Goal: Task Accomplishment & Management: Complete application form

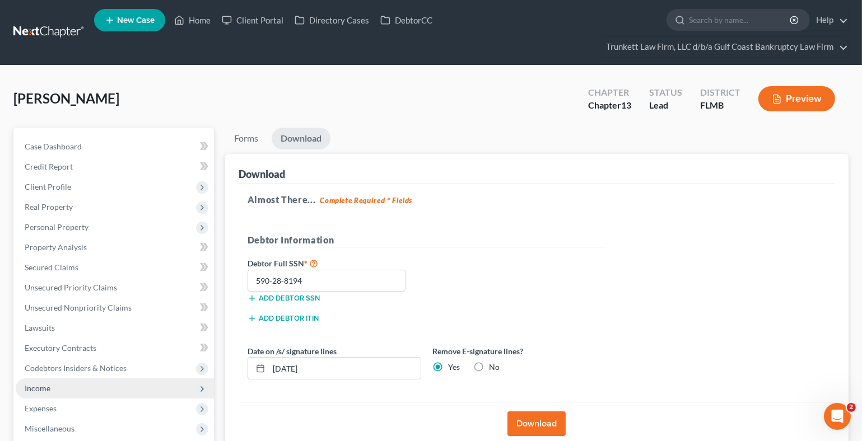
click at [56, 384] on span "Income" at bounding box center [115, 389] width 198 height 20
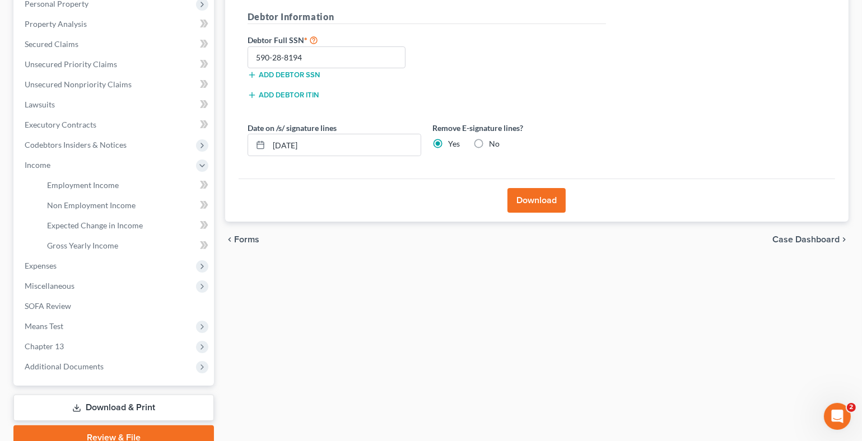
scroll to position [223, 0]
click at [90, 182] on span "Employment Income" at bounding box center [83, 185] width 72 height 10
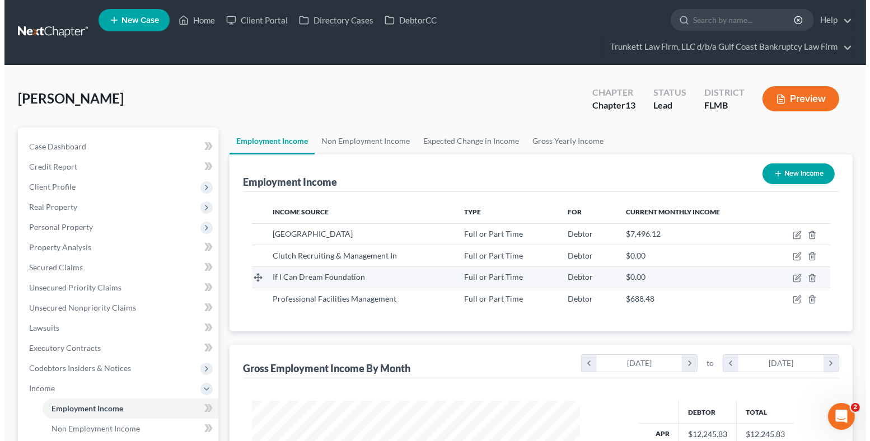
scroll to position [200, 351]
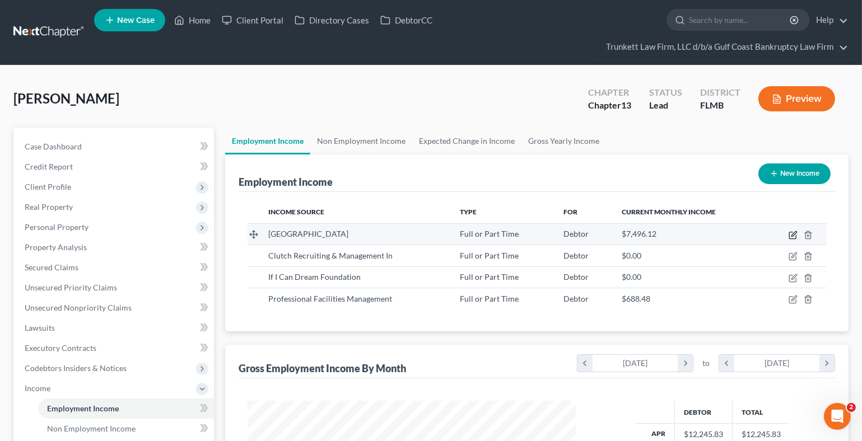
click at [792, 232] on icon "button" at bounding box center [792, 235] width 7 height 7
select select "0"
select select "9"
select select "1"
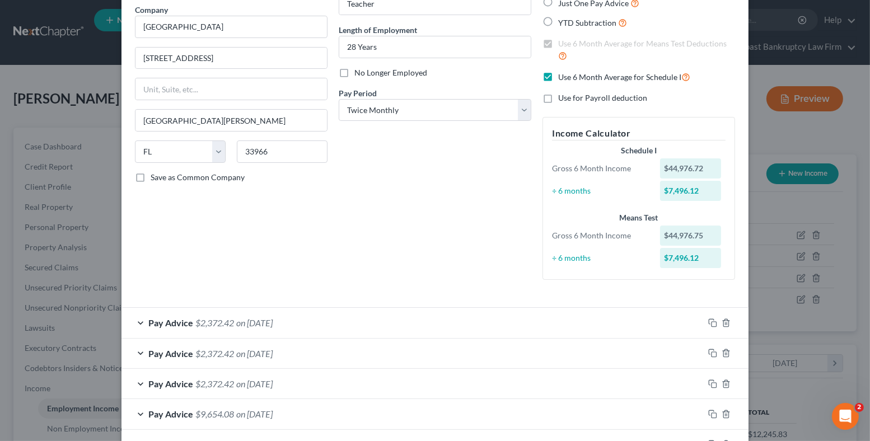
scroll to position [111, 0]
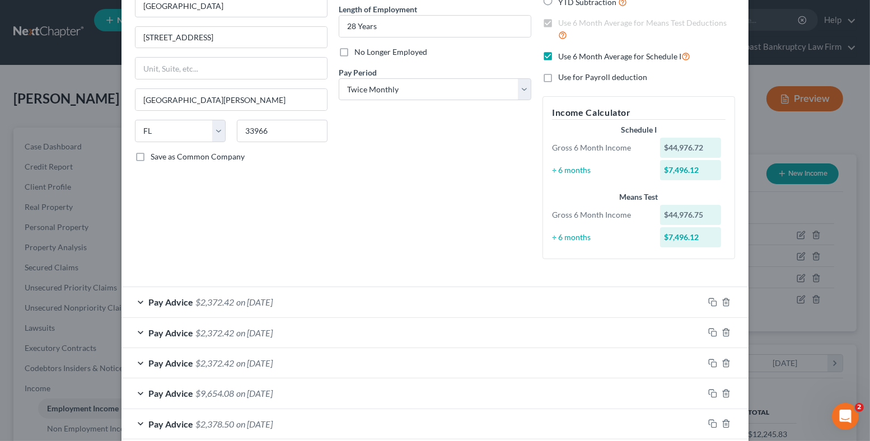
click at [263, 298] on span "on [DATE]" at bounding box center [254, 302] width 36 height 11
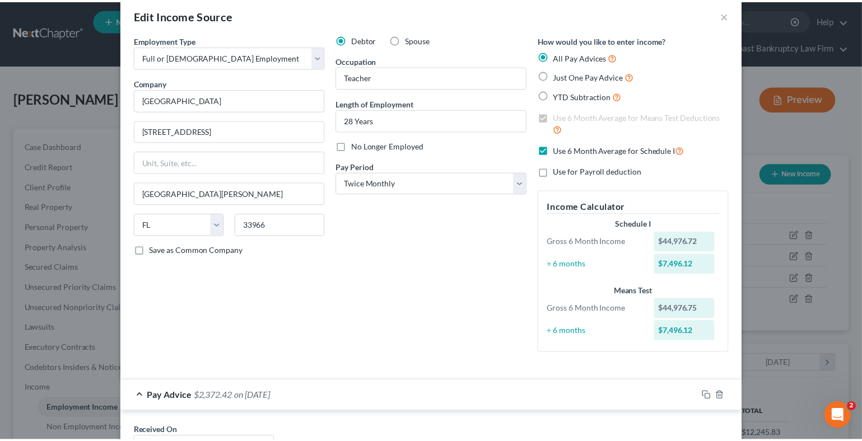
scroll to position [0, 0]
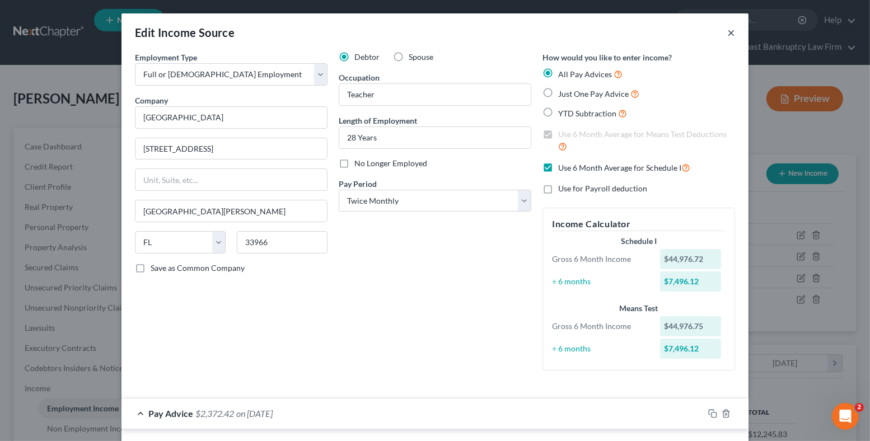
click at [728, 32] on button "×" at bounding box center [732, 32] width 8 height 13
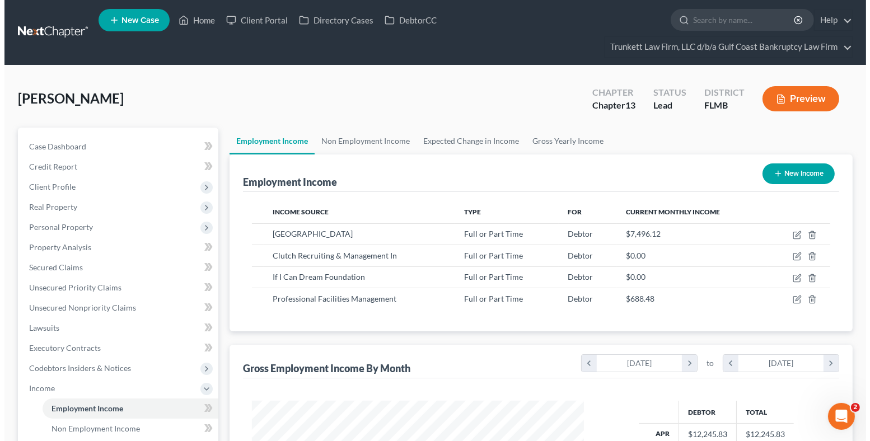
scroll to position [559896, 559745]
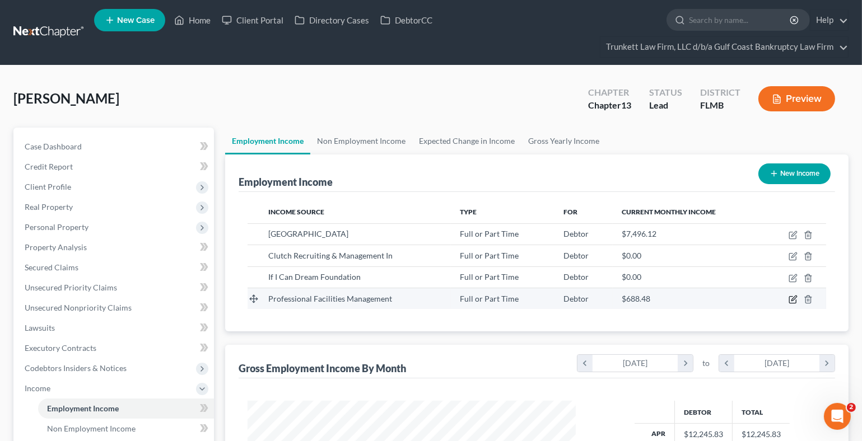
click at [793, 297] on icon "button" at bounding box center [793, 299] width 9 height 9
select select "0"
select select "9"
select select "3"
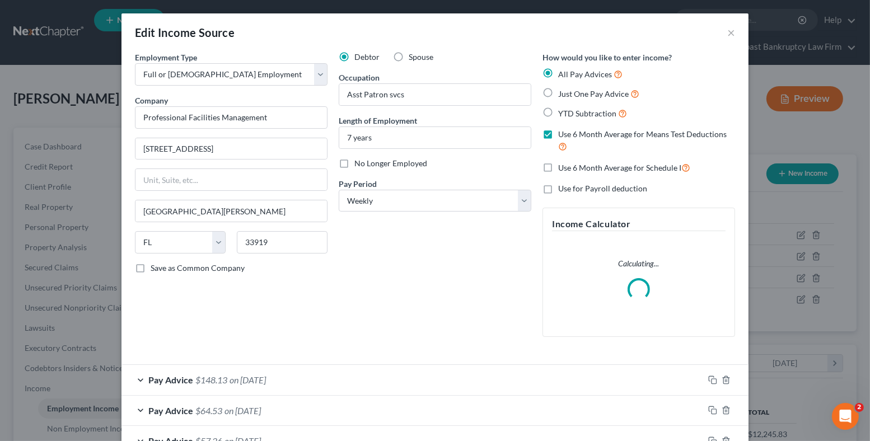
scroll to position [111, 0]
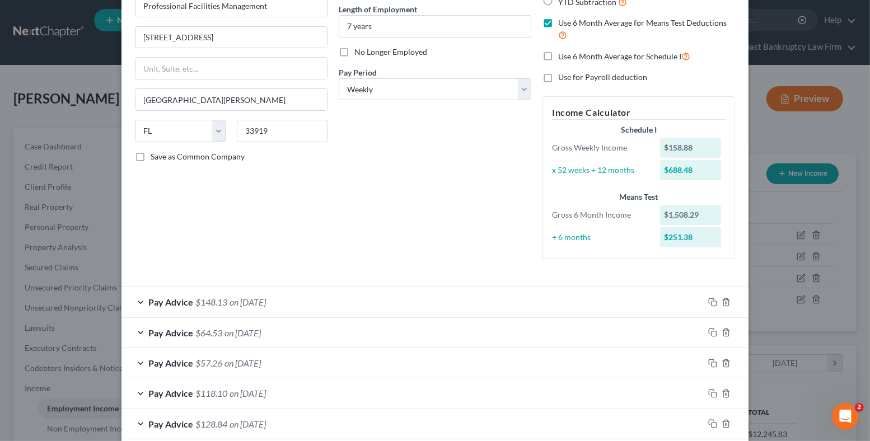
click at [263, 300] on span "on [DATE]" at bounding box center [248, 302] width 36 height 11
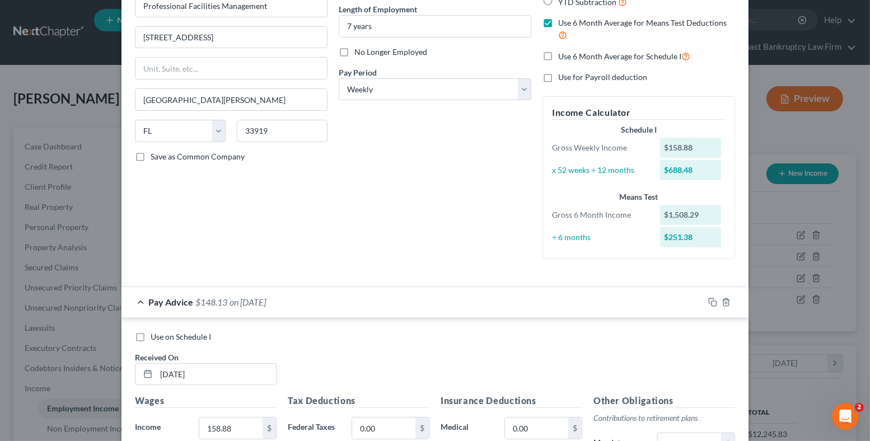
click at [705, 296] on div at bounding box center [726, 302] width 45 height 18
click at [712, 302] on rect "button" at bounding box center [714, 303] width 5 height 5
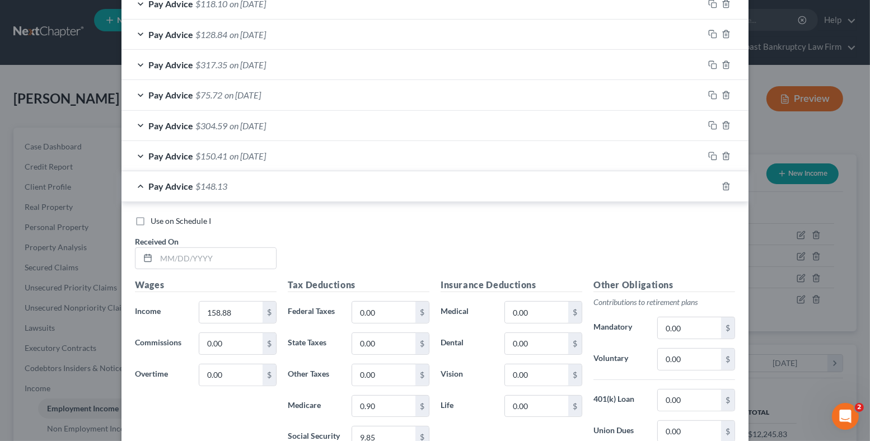
scroll to position [504, 0]
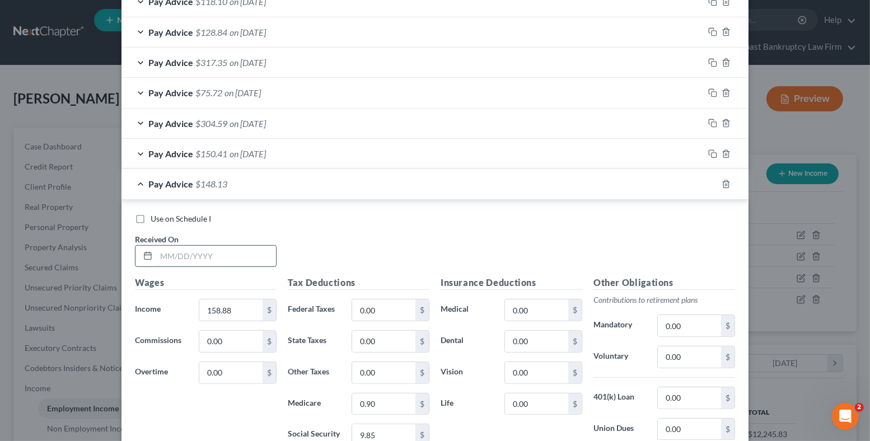
click at [213, 256] on input "text" at bounding box center [216, 256] width 120 height 21
type input "j"
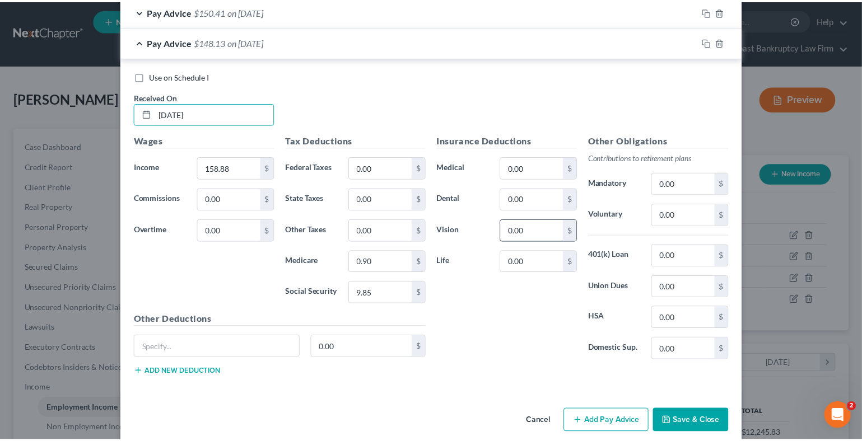
scroll to position [656, 0]
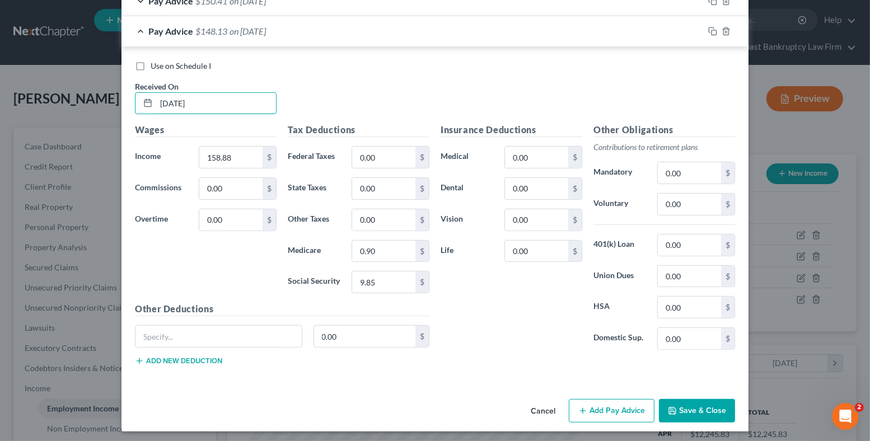
type input "[DATE]"
click at [697, 399] on button "Save & Close" at bounding box center [697, 411] width 76 height 24
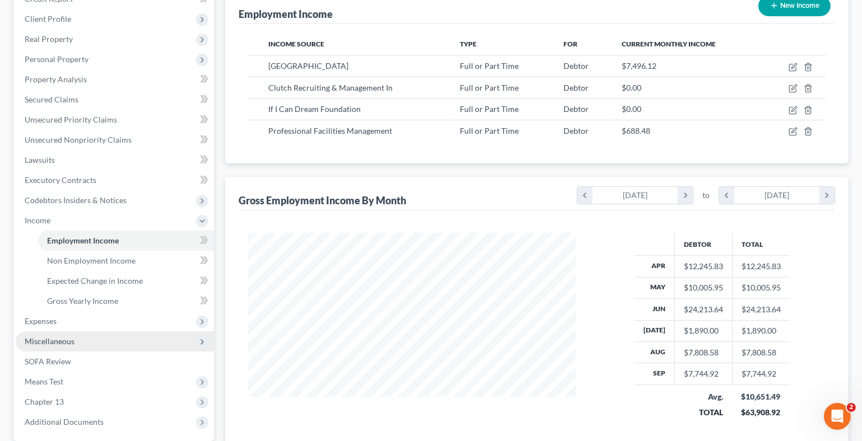
scroll to position [273, 0]
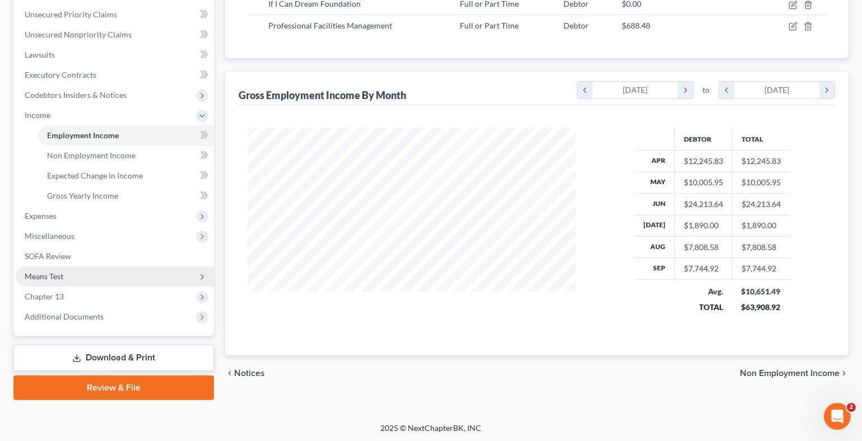
click at [59, 277] on span "Means Test" at bounding box center [44, 277] width 39 height 10
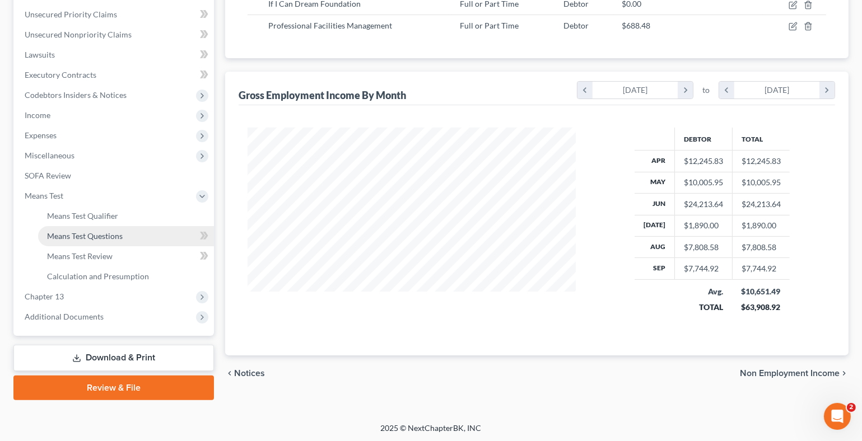
click at [97, 236] on span "Means Test Questions" at bounding box center [85, 236] width 76 height 10
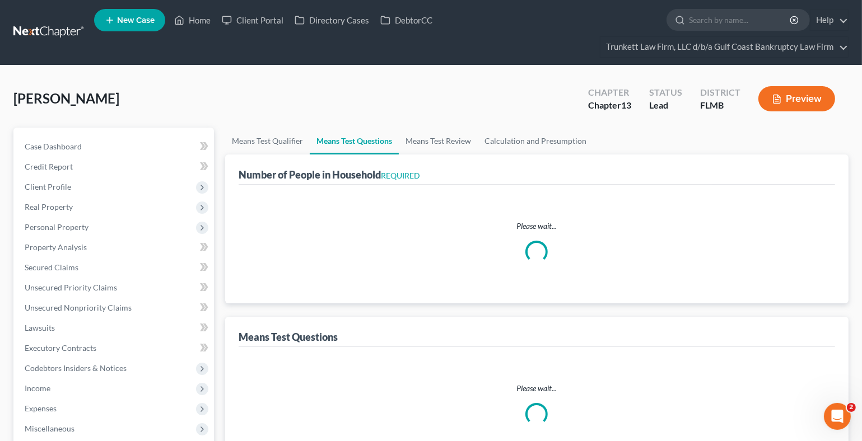
select select "0"
select select "60"
select select "1"
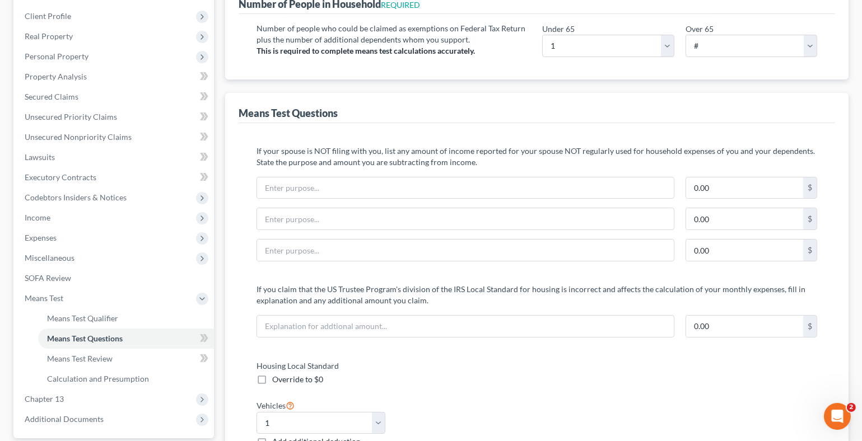
scroll to position [168, 0]
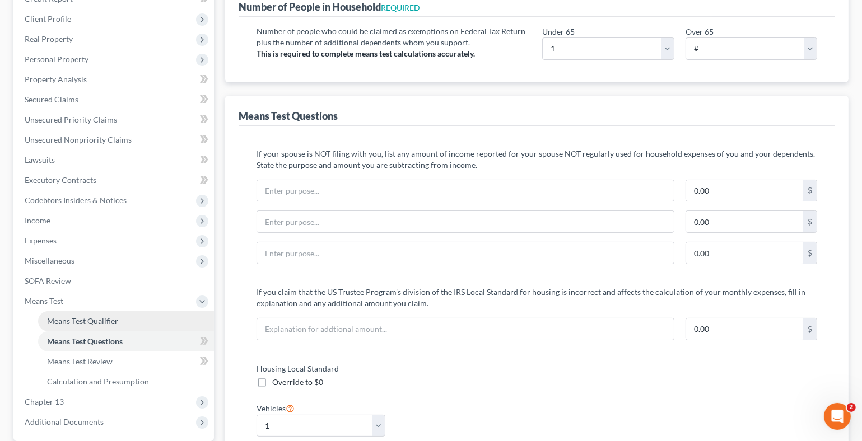
click at [97, 317] on span "Means Test Qualifier" at bounding box center [82, 321] width 71 height 10
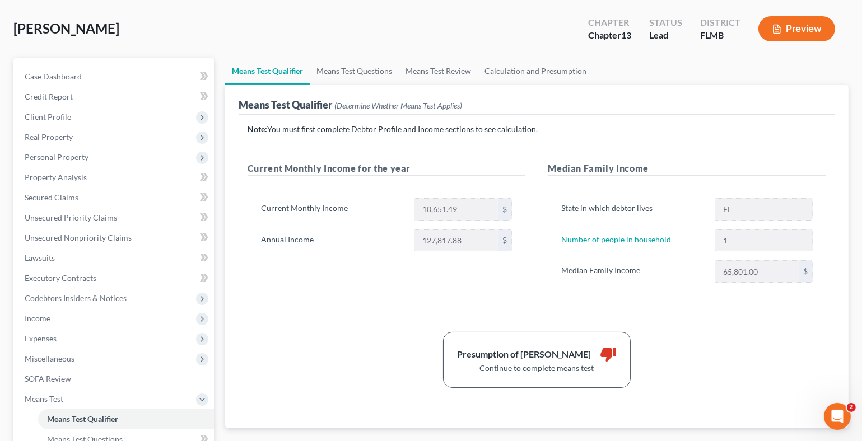
scroll to position [49, 0]
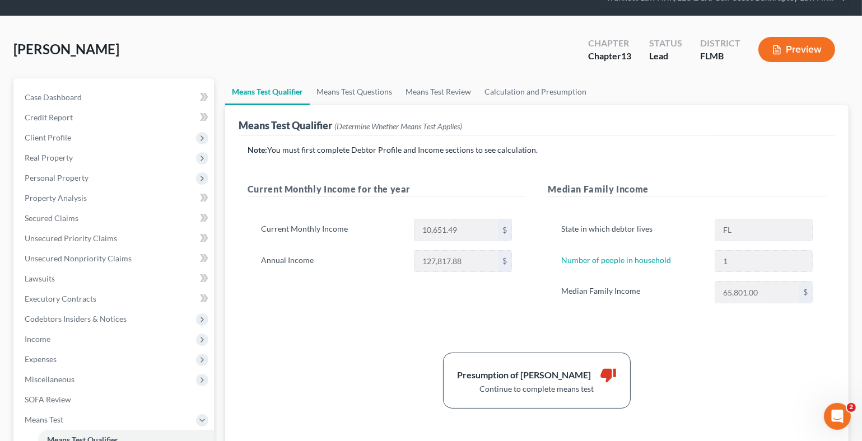
click at [406, 125] on span "(Determine Whether Means Test Applies)" at bounding box center [398, 127] width 128 height 10
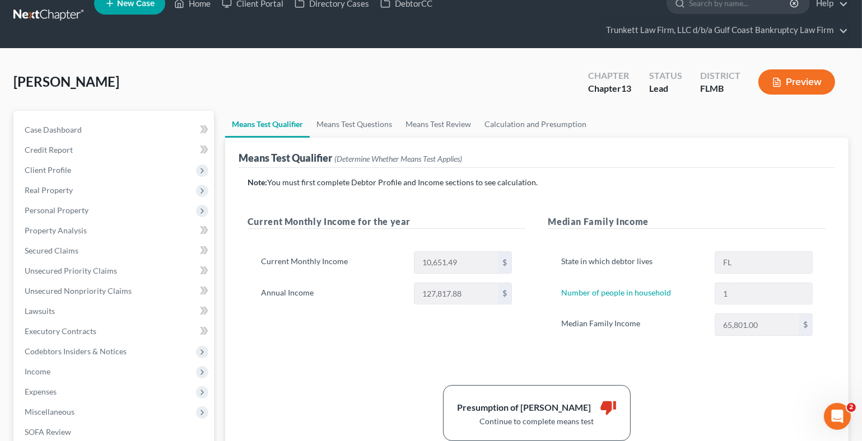
scroll to position [0, 0]
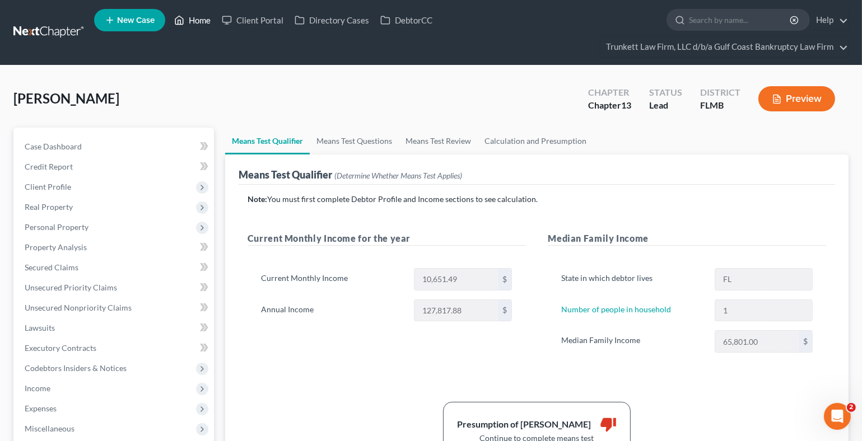
click at [194, 22] on link "Home" at bounding box center [193, 20] width 48 height 20
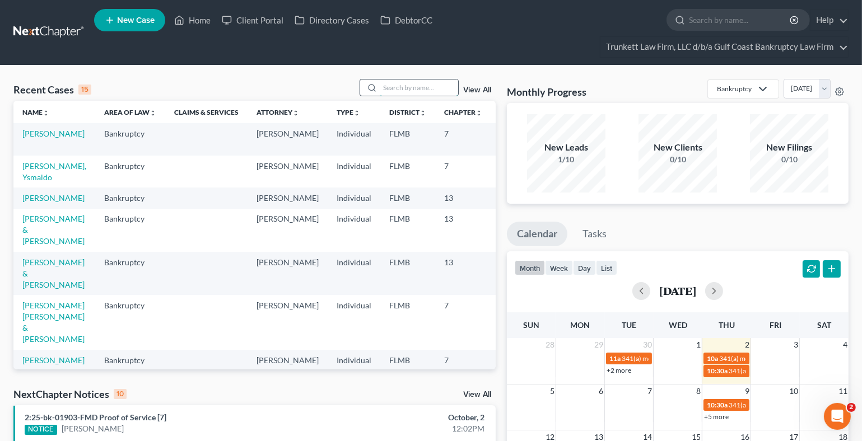
click at [410, 86] on input "search" at bounding box center [419, 88] width 78 height 16
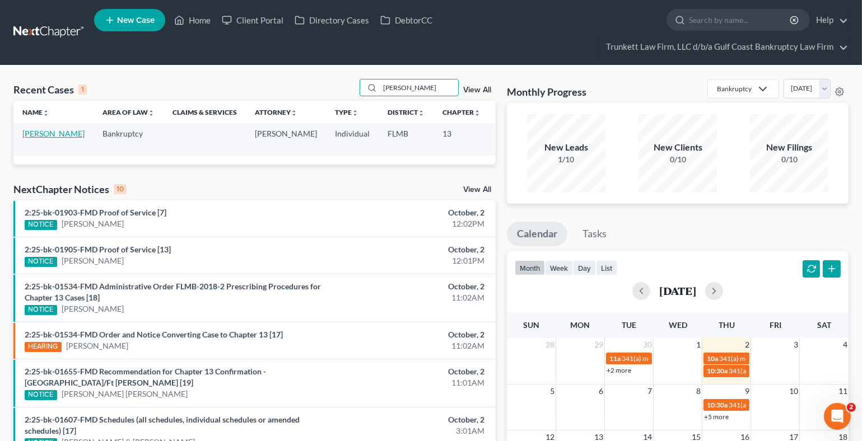
type input "[PERSON_NAME]"
click at [36, 137] on link "[PERSON_NAME]" at bounding box center [53, 134] width 62 height 10
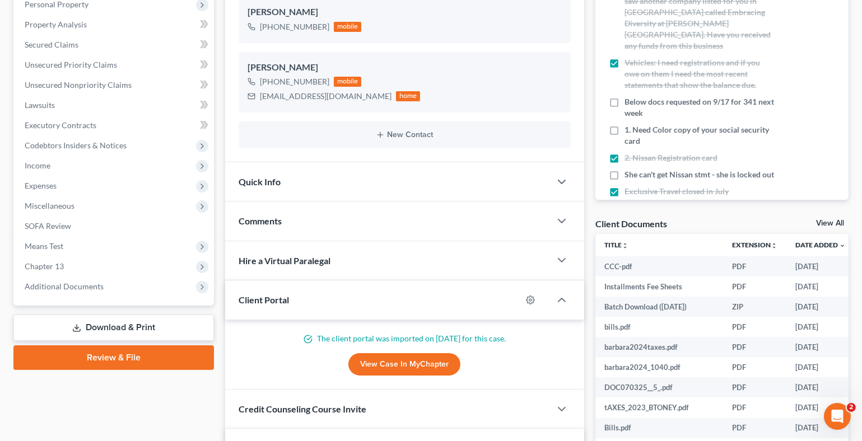
scroll to position [223, 0]
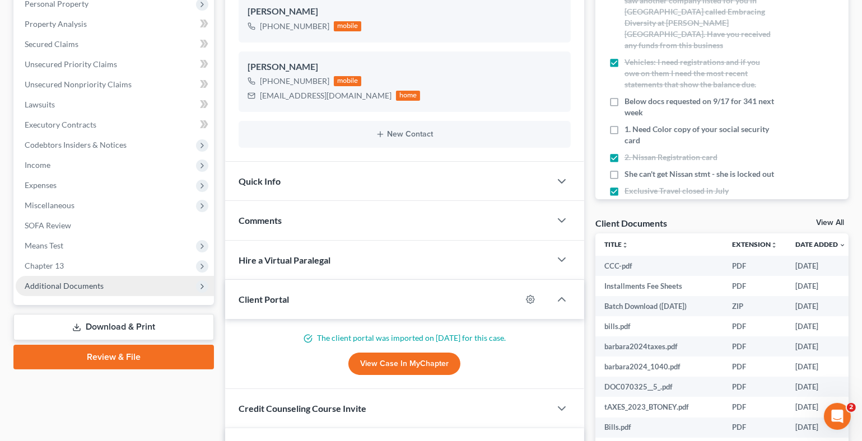
click at [79, 283] on span "Additional Documents" at bounding box center [64, 286] width 79 height 10
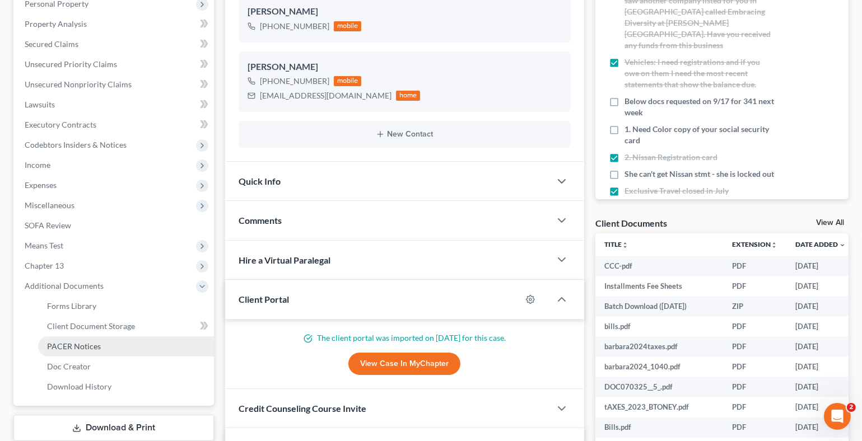
click at [83, 342] on span "PACER Notices" at bounding box center [74, 347] width 54 height 10
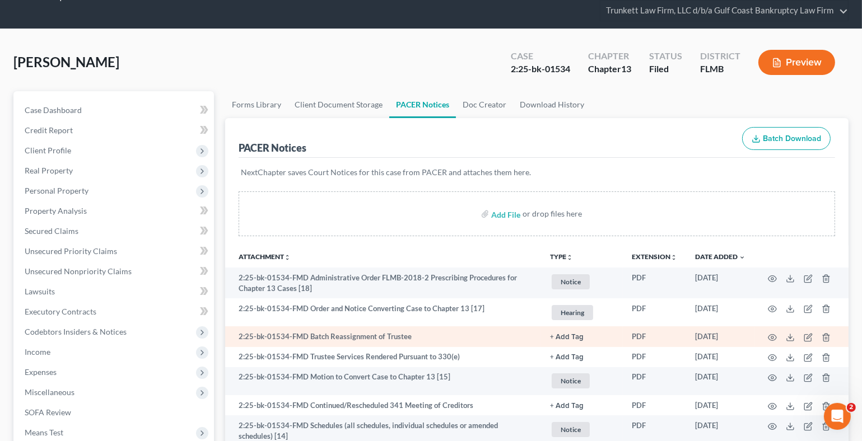
scroll to position [111, 0]
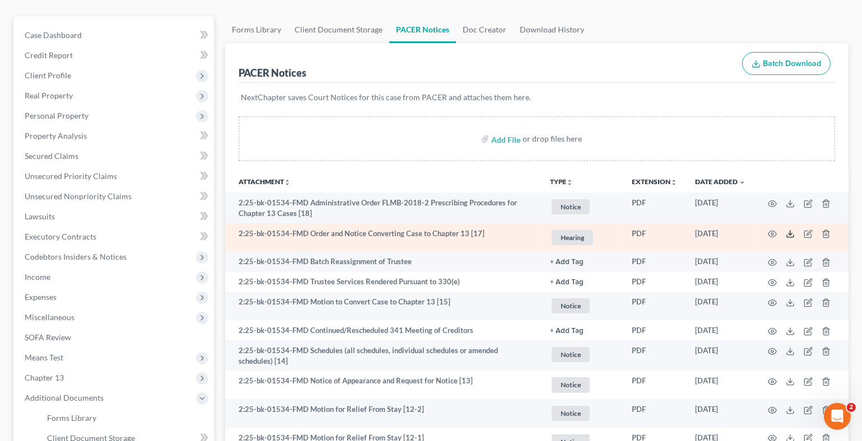
click at [788, 234] on icon at bounding box center [790, 234] width 9 height 9
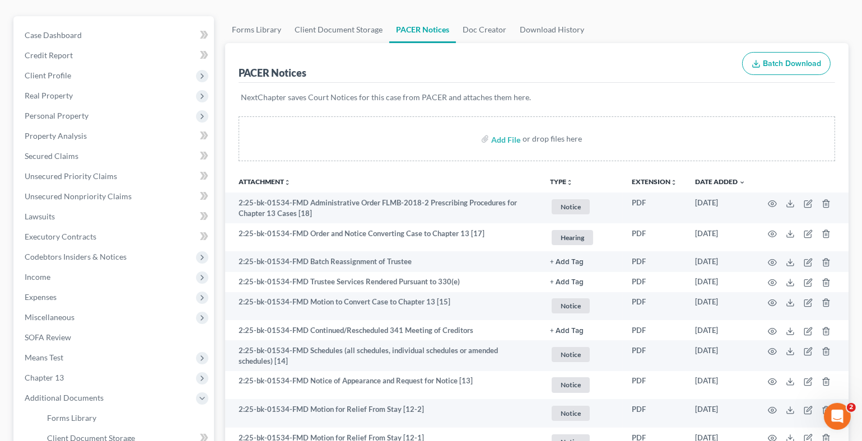
drag, startPoint x: 580, startPoint y: 75, endPoint x: 574, endPoint y: 170, distance: 94.8
click at [580, 75] on div "PACER Notices Batch Download" at bounding box center [537, 63] width 597 height 40
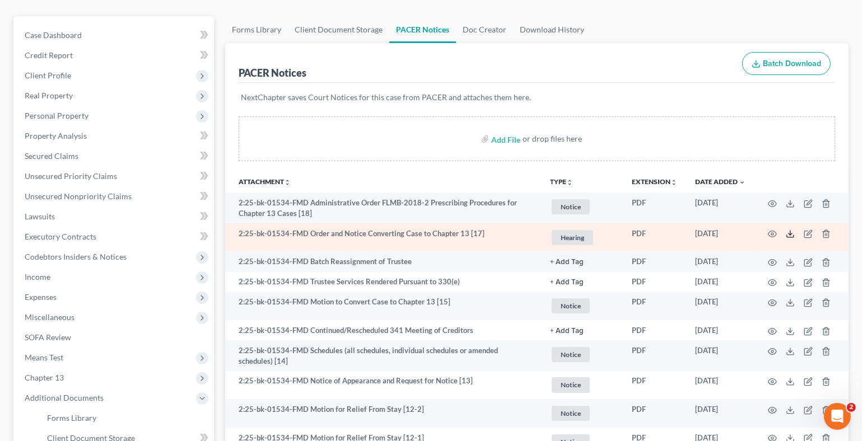
click at [790, 234] on polyline at bounding box center [791, 235] width 4 height 2
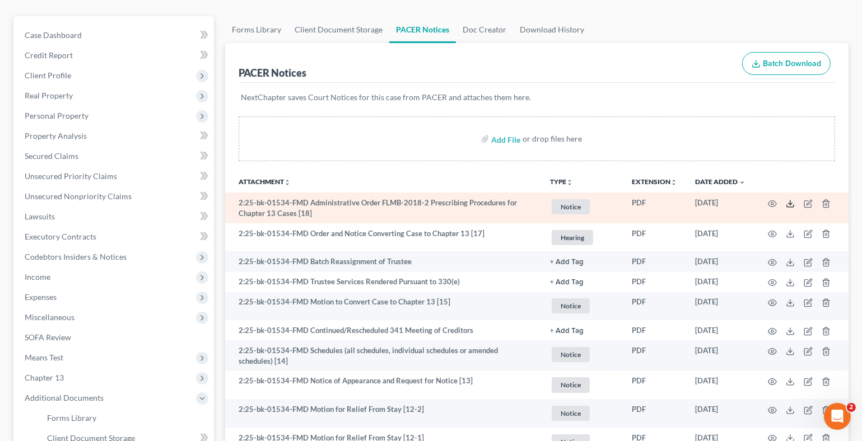
click at [789, 203] on icon at bounding box center [790, 203] width 9 height 9
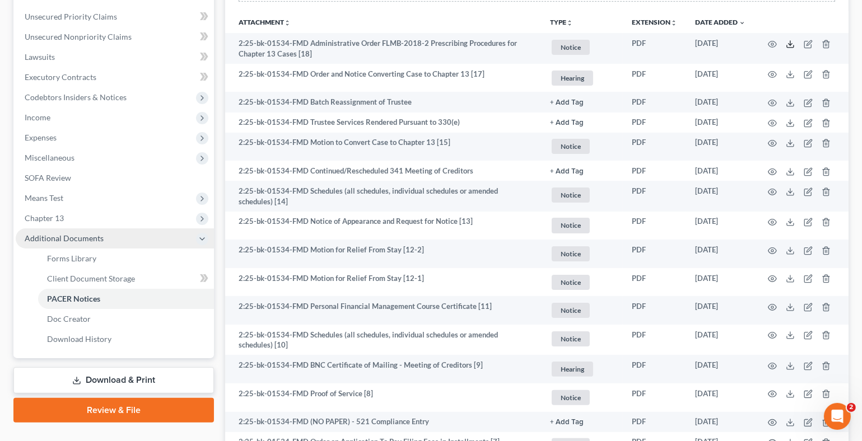
scroll to position [279, 0]
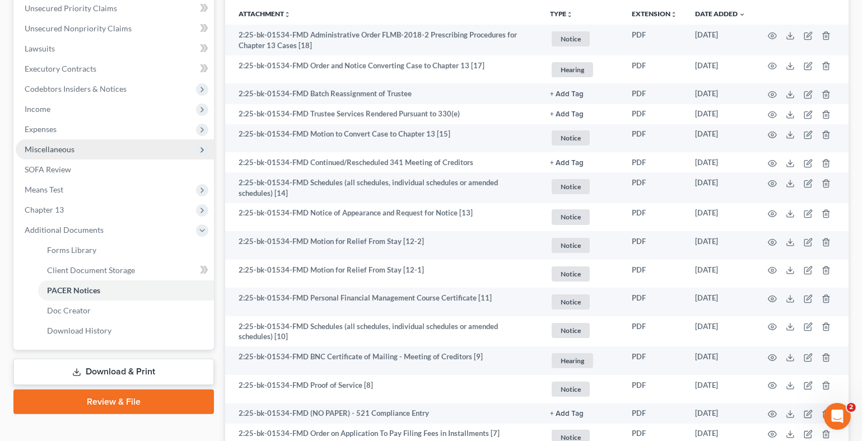
click at [67, 147] on span "Miscellaneous" at bounding box center [50, 150] width 50 height 10
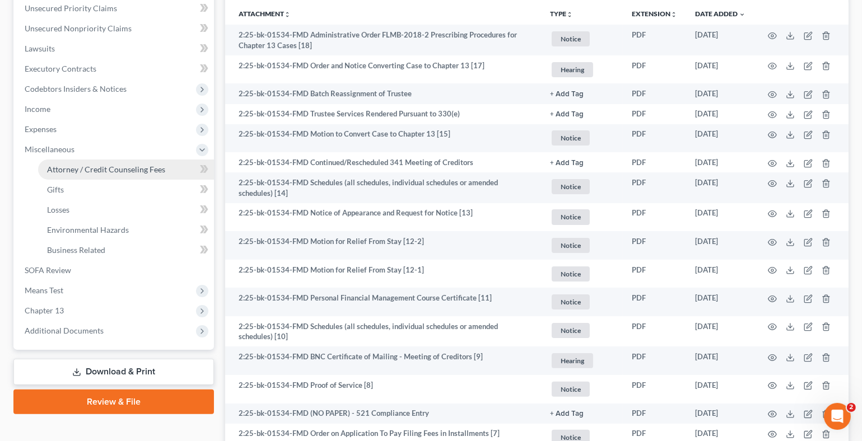
click at [110, 167] on span "Attorney / Credit Counseling Fees" at bounding box center [106, 170] width 118 height 10
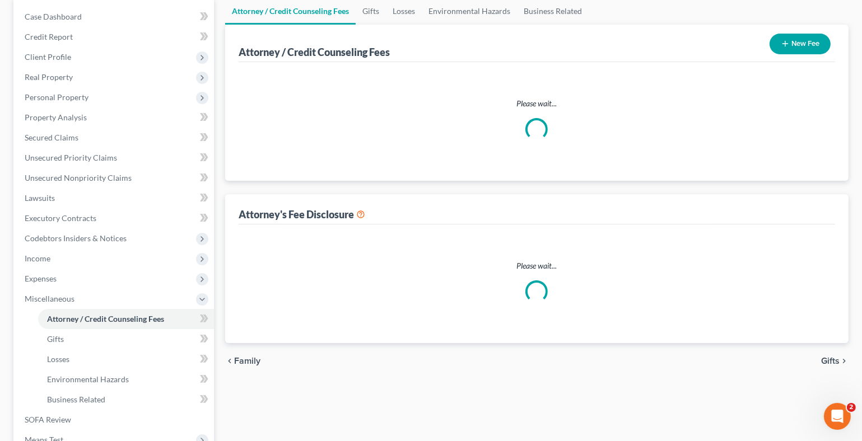
scroll to position [11, 0]
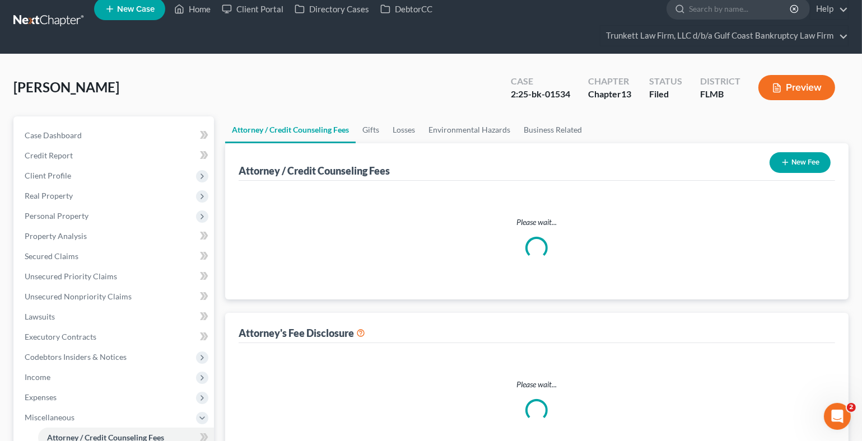
select select "0"
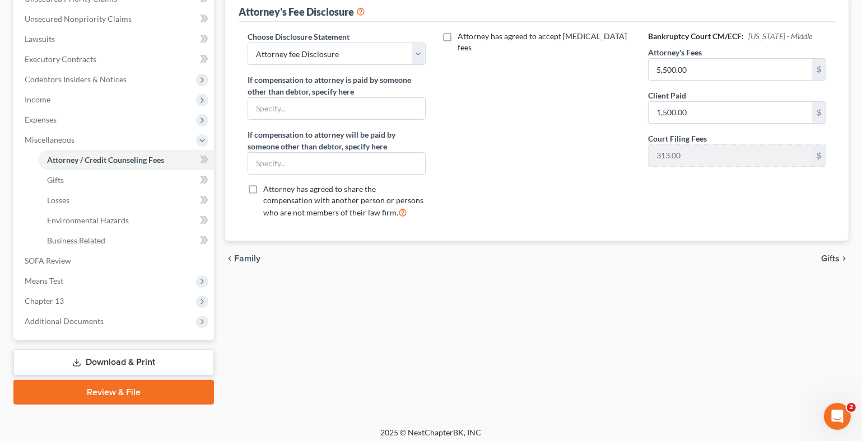
scroll to position [293, 0]
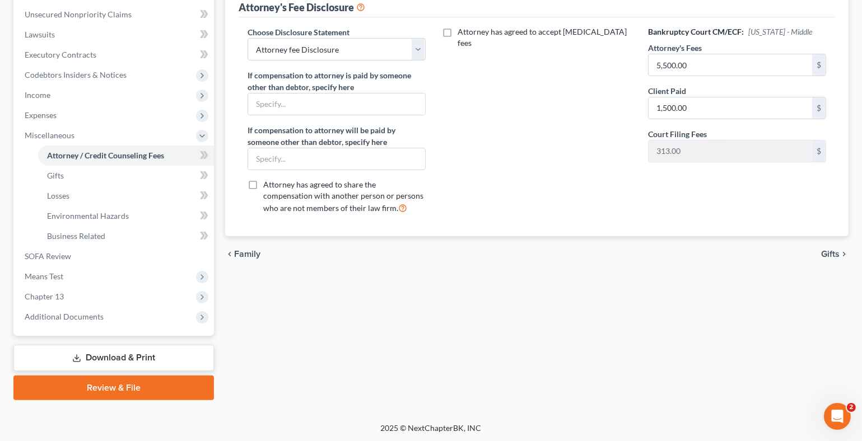
click at [139, 355] on link "Download & Print" at bounding box center [113, 358] width 201 height 26
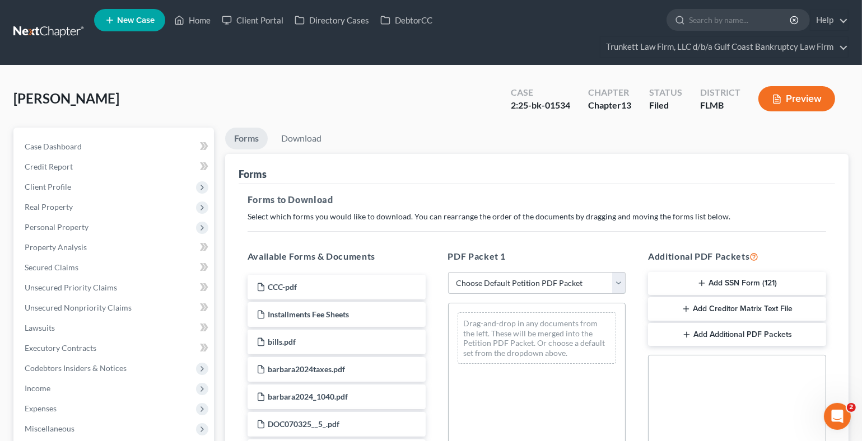
click at [502, 280] on select "Choose Default Petition PDF Packet Complete Bankruptcy Petition (all forms and …" at bounding box center [537, 283] width 178 height 22
select select "2"
click at [448, 272] on select "Choose Default Petition PDF Packet Complete Bankruptcy Petition (all forms and …" at bounding box center [537, 283] width 178 height 22
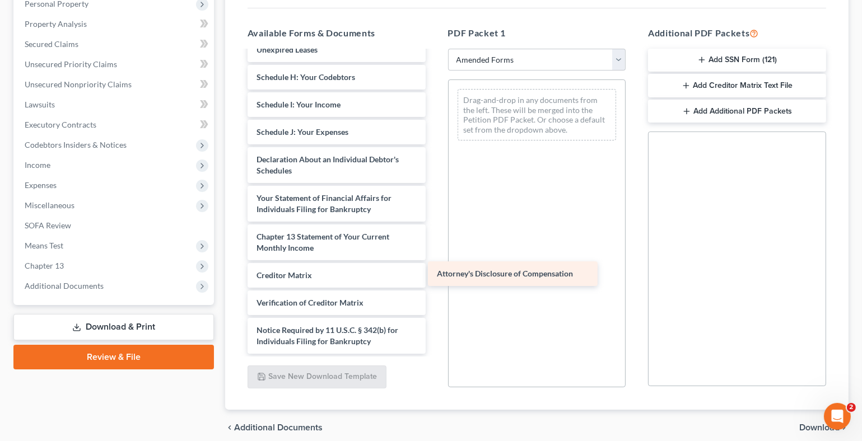
scroll to position [234, 0]
drag, startPoint x: 354, startPoint y: 335, endPoint x: 535, endPoint y: 263, distance: 194.8
click at [435, 263] on div "Attorney's Disclosure of Compensation Voluntary Petition for Individuals Filing…" at bounding box center [337, 85] width 196 height 537
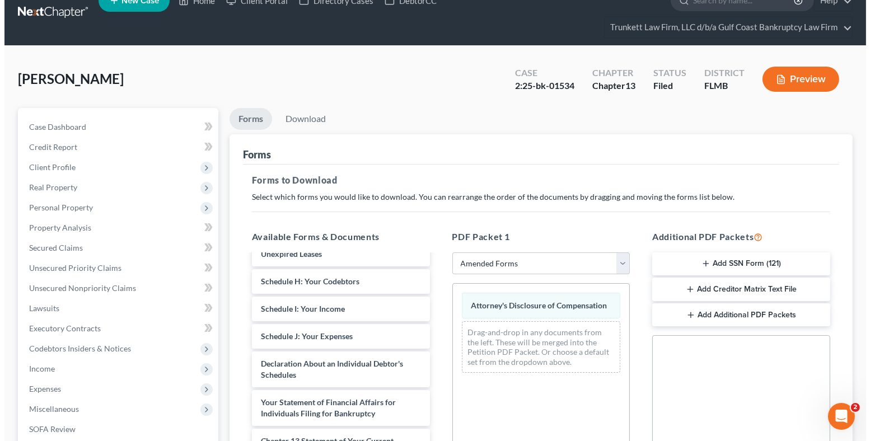
scroll to position [0, 0]
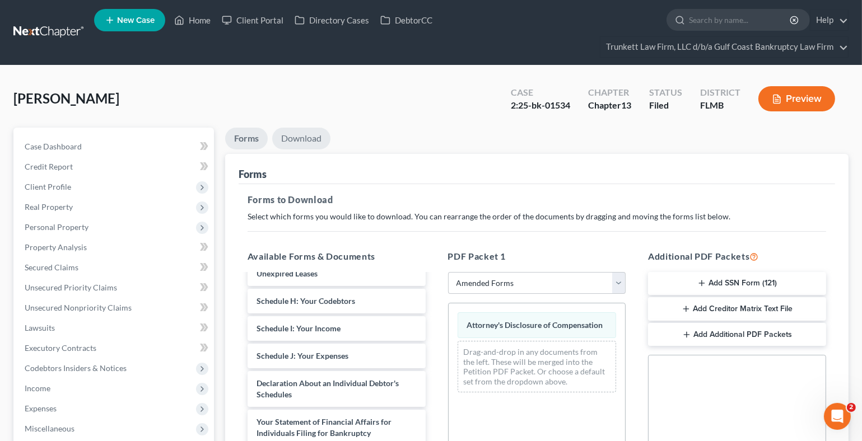
click at [296, 132] on link "Download" at bounding box center [301, 139] width 58 height 22
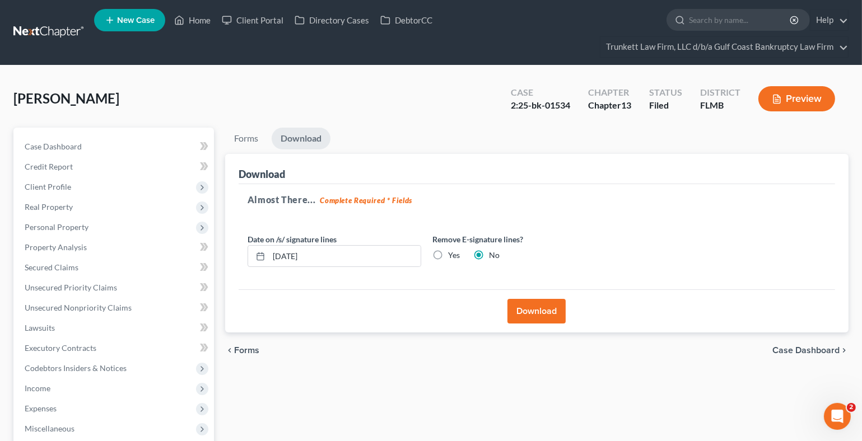
click at [539, 310] on button "Download" at bounding box center [536, 311] width 58 height 25
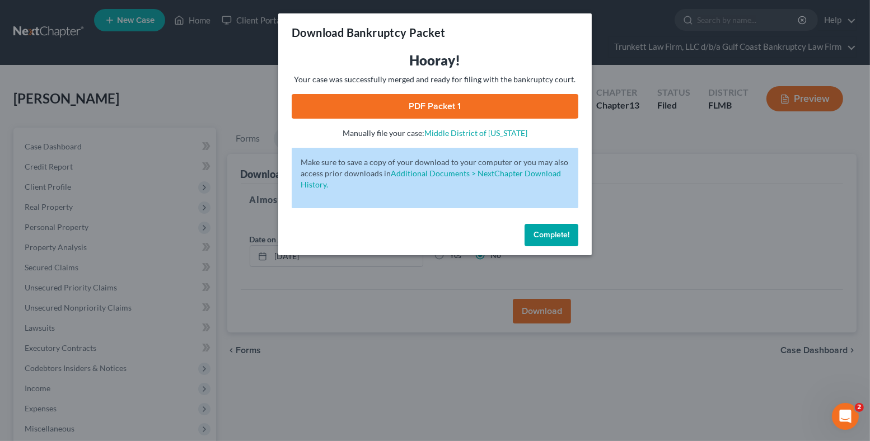
click at [453, 108] on link "PDF Packet 1" at bounding box center [435, 106] width 287 height 25
